Goal: Task Accomplishment & Management: Manage account settings

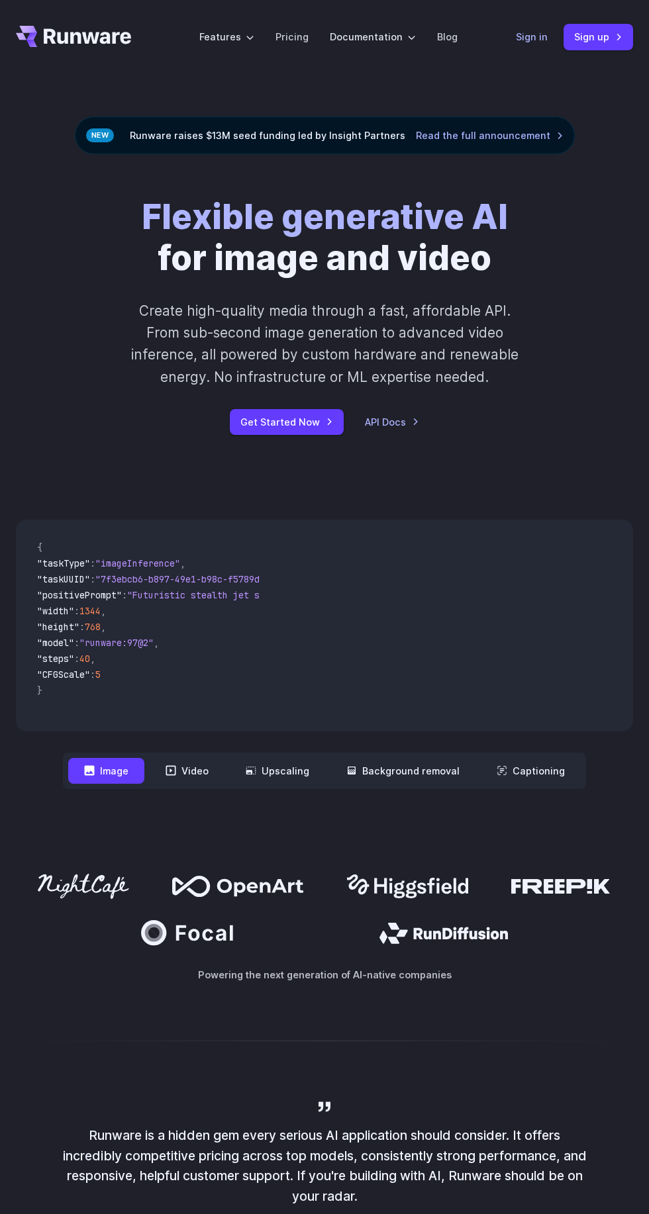
click at [533, 35] on link "Sign in" at bounding box center [532, 36] width 32 height 15
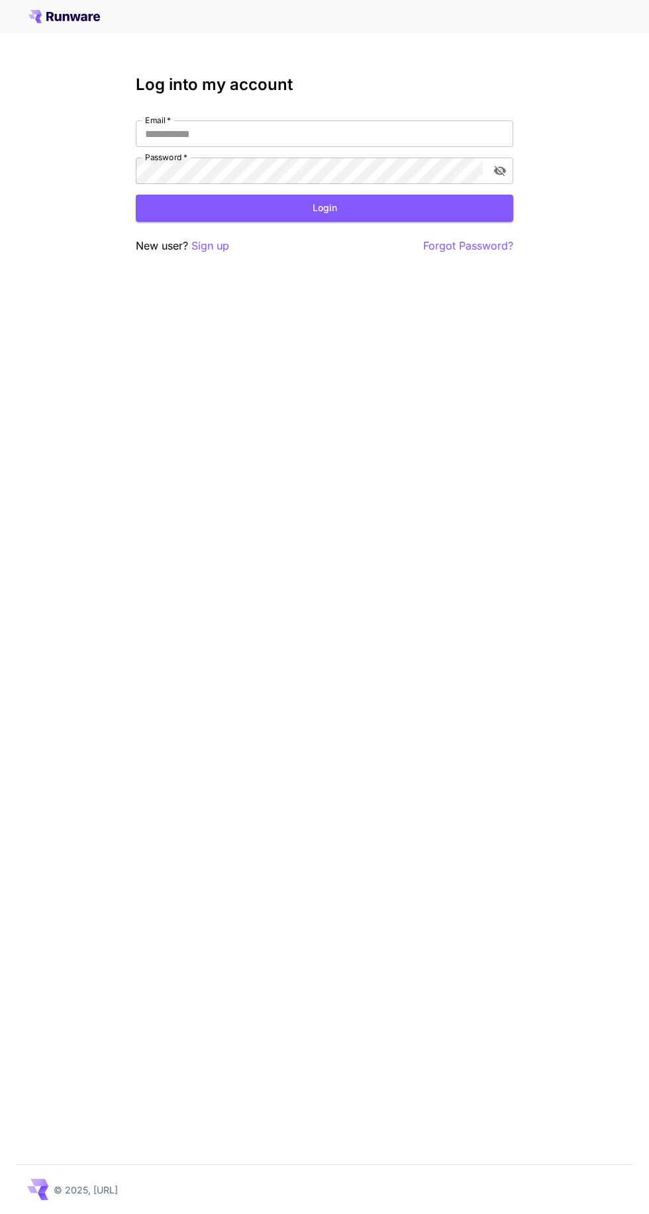
click at [432, 130] on input "Email   *" at bounding box center [324, 133] width 377 height 26
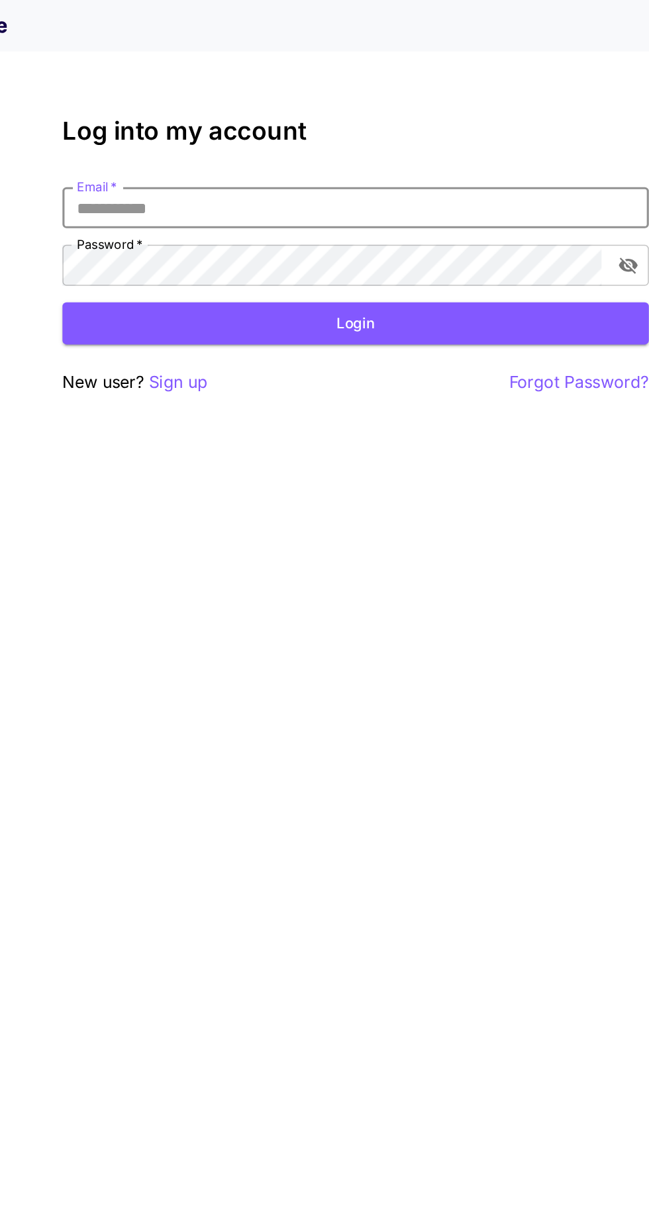
type input "**********"
